Goal: Information Seeking & Learning: Understand process/instructions

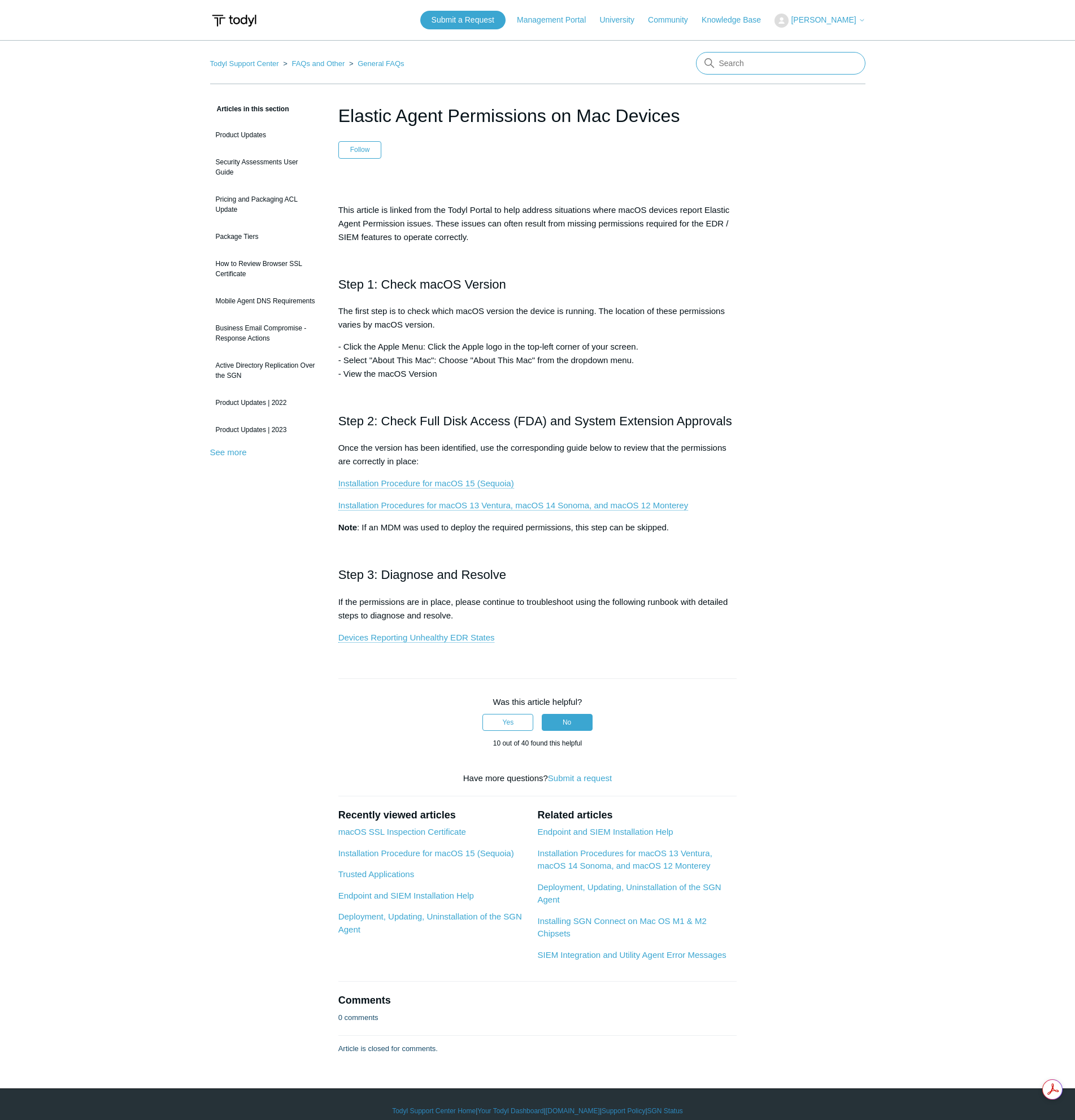
click at [772, 63] on input "Search" at bounding box center [780, 63] width 169 height 22
type input "restart agent"
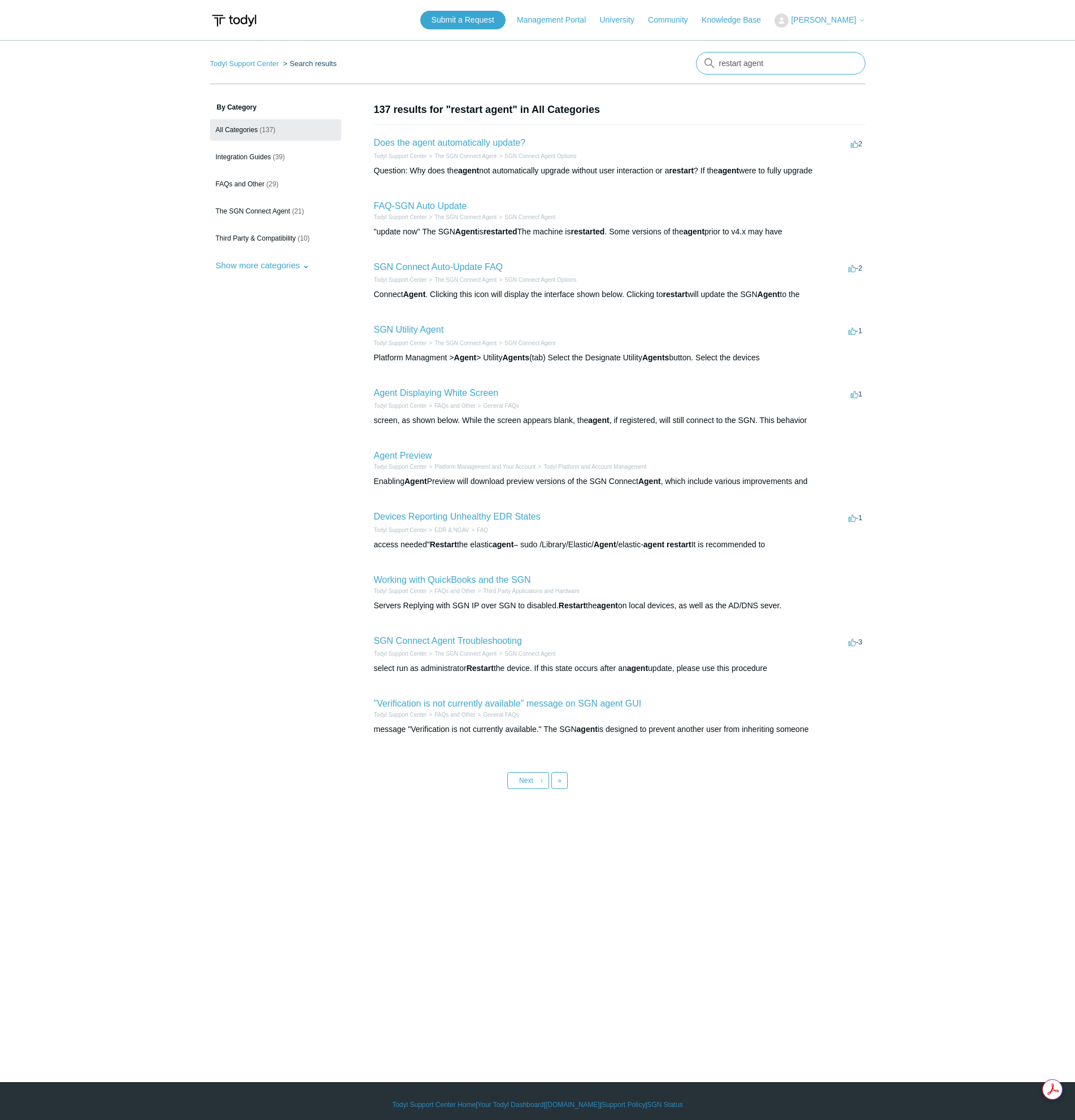
click at [762, 73] on input "restart agent" at bounding box center [780, 63] width 169 height 22
click at [790, 63] on input "restart agent" at bounding box center [780, 63] width 169 height 22
drag, startPoint x: 800, startPoint y: 61, endPoint x: 691, endPoint y: 53, distance: 109.3
click at [692, 53] on nav "Todyl Support Center Search results There are no matching results in this help …" at bounding box center [538, 68] width 655 height 32
click at [785, 66] on input "restart agent" at bounding box center [780, 63] width 169 height 22
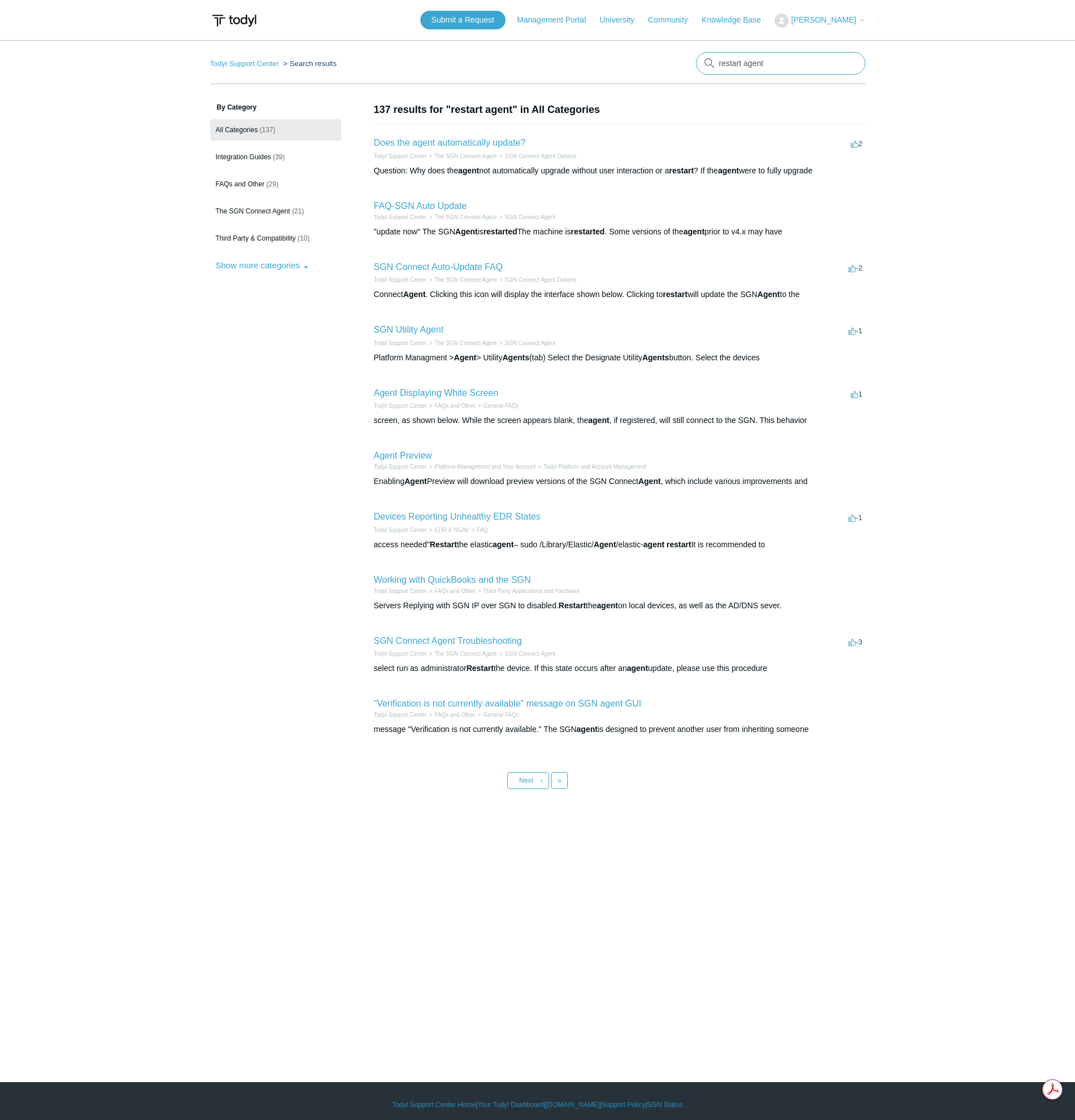
drag, startPoint x: 787, startPoint y: 63, endPoint x: 660, endPoint y: 52, distance: 127.5
click at [661, 52] on nav "Todyl Support Center Search results There are no matching results in this help …" at bounding box center [538, 68] width 655 height 32
type input "mac agent [PERSON_NAME]"
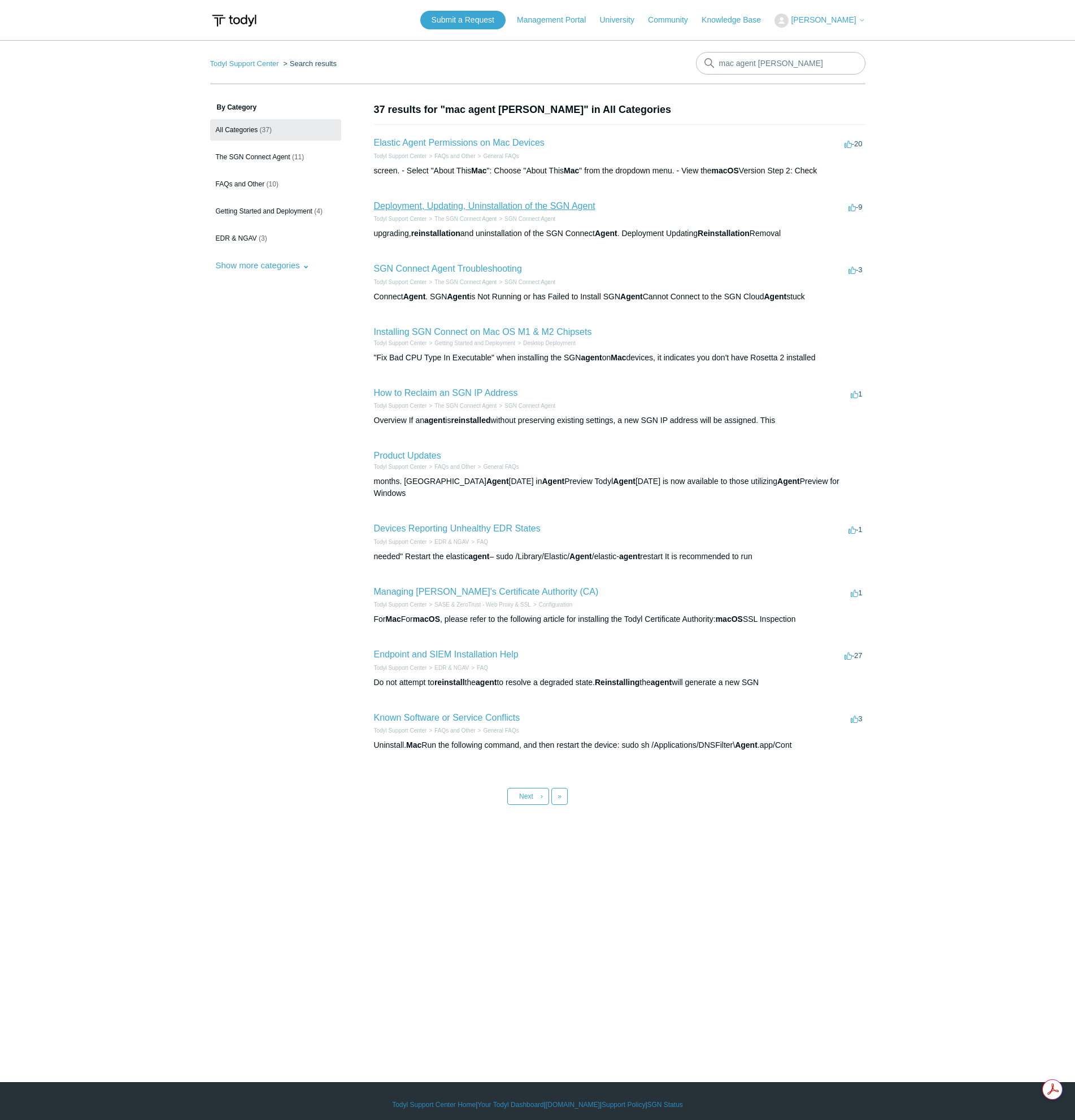
click at [442, 207] on link "Deployment, Updating, Uninstallation of the SGN Agent" at bounding box center [484, 205] width 221 height 9
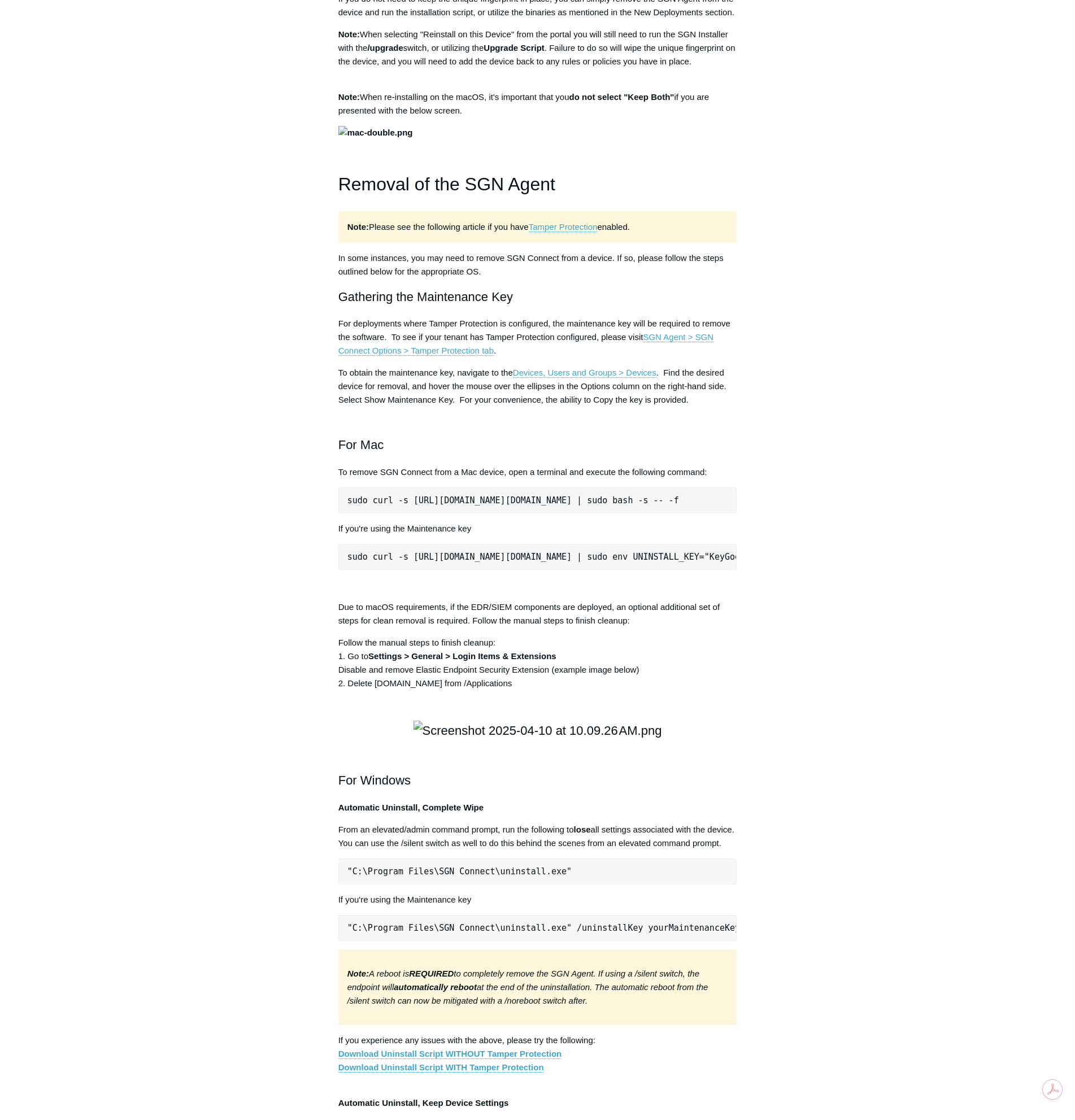
click at [382, 570] on pre "sudo curl -s https://portal.todyl.com/tools/MacUninstall.sh | sudo env UNINSTAL…" at bounding box center [537, 557] width 399 height 26
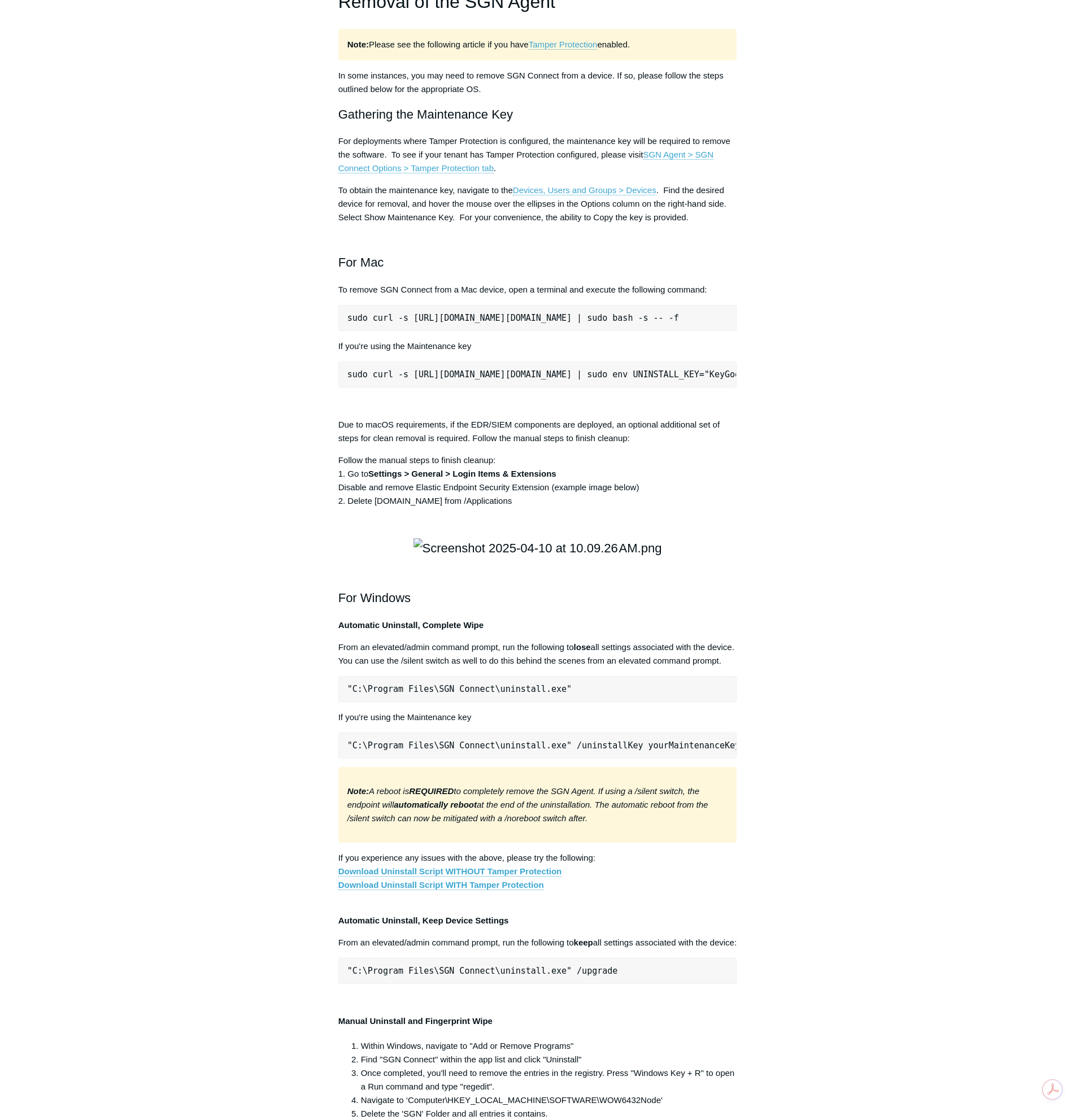
scroll to position [1186, 0]
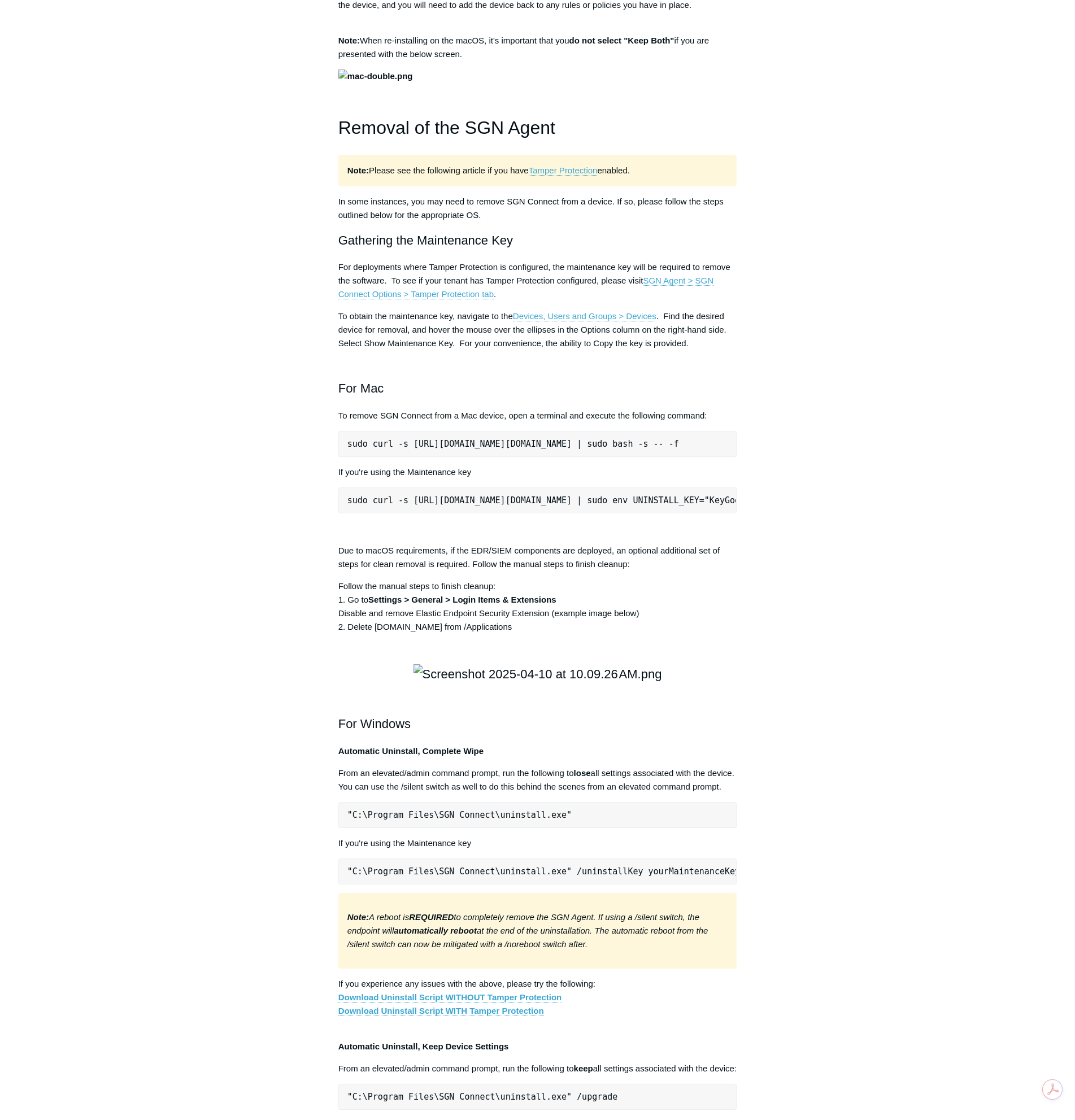
click at [384, 513] on pre "sudo curl -s https://portal.todyl.com/tools/MacUninstall.sh | sudo env UNINSTAL…" at bounding box center [537, 500] width 399 height 26
click at [350, 513] on pre "sudo curl -s https://portal.todyl.com/tools/MacUninstall.sh | sudo env UNINSTAL…" at bounding box center [537, 500] width 399 height 26
click at [355, 513] on pre "sudo curl -s https://portal.todyl.com/tools/MacUninstall.sh | sudo env UNINSTAL…" at bounding box center [537, 500] width 399 height 26
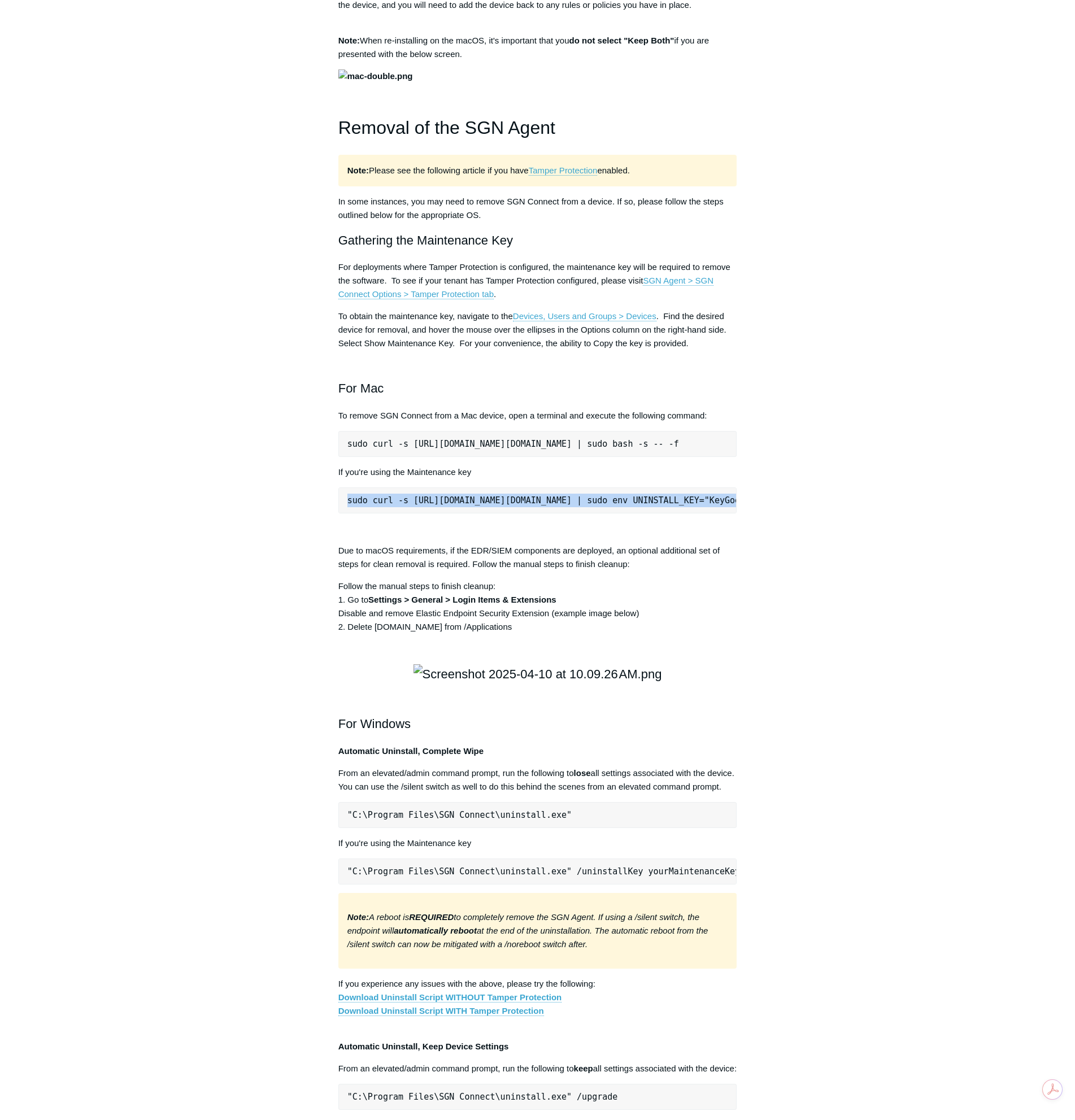
copy div "sudo curl -s https://portal.todyl.com/tools/MacUninstall.sh | sudo env UNINSTAL…"
click at [890, 306] on main "Todyl Support Center The SGN Connect Agent SGN Connect Agent Articles in this s…" at bounding box center [537, 472] width 1075 height 3236
click at [801, 572] on div "Articles in this section Installation Procedure for macOS 15 (Sequoia) Check to…" at bounding box center [538, 503] width 655 height 3174
